Goal: Task Accomplishment & Management: Manage account settings

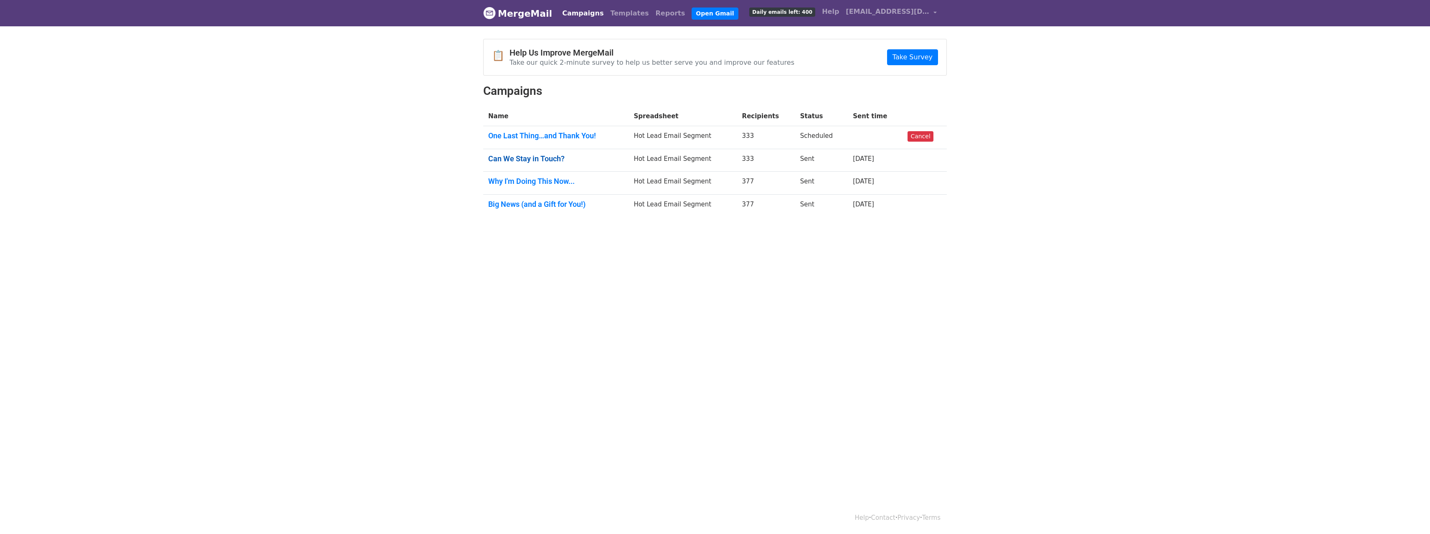
click at [547, 157] on link "Can We Stay in Touch?" at bounding box center [555, 158] width 135 height 9
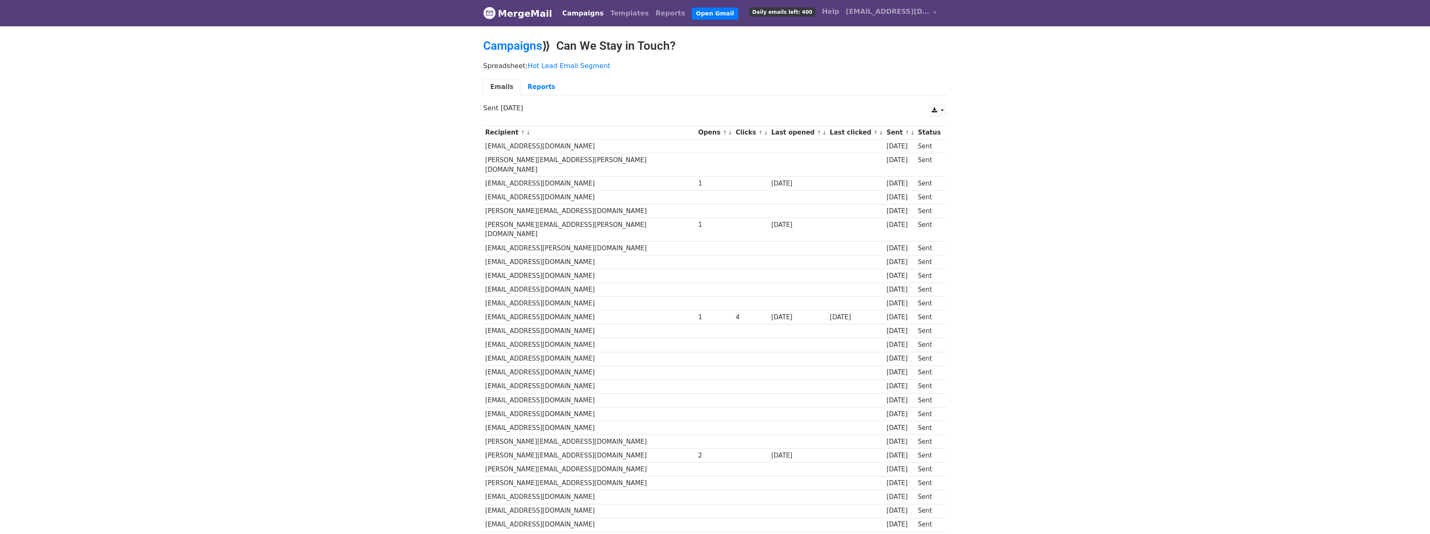
click at [822, 134] on link "↓" at bounding box center [824, 132] width 5 height 6
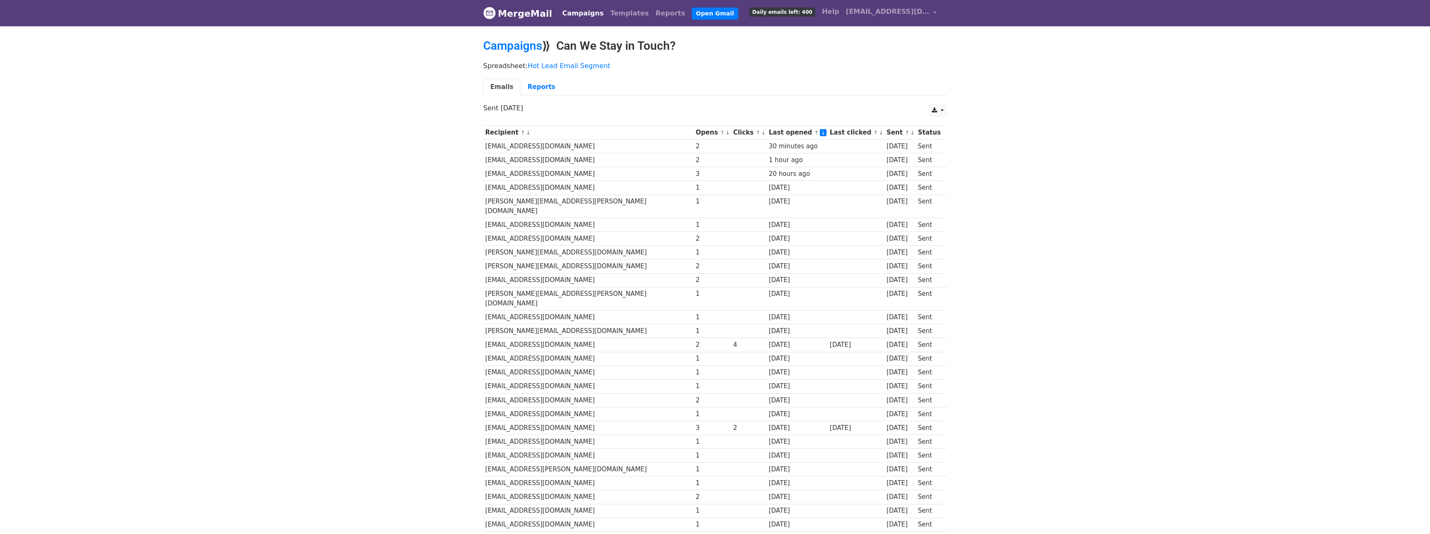
click at [761, 134] on link "↓" at bounding box center [763, 132] width 5 height 6
